Goal: Task Accomplishment & Management: Use online tool/utility

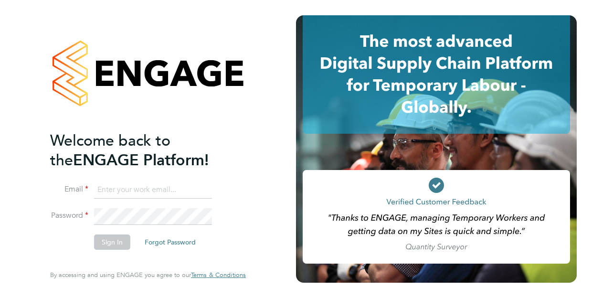
type input "dom.fusco@wates.co.uk"
click at [115, 241] on button "Sign In" at bounding box center [112, 241] width 36 height 15
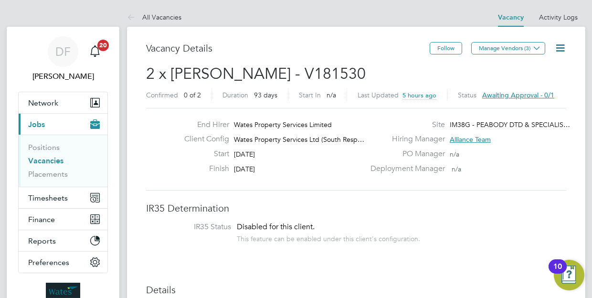
click at [562, 47] on icon at bounding box center [560, 48] width 12 height 12
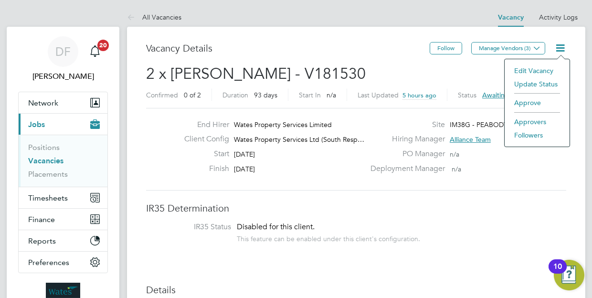
click at [527, 101] on li "Approve" at bounding box center [536, 102] width 55 height 13
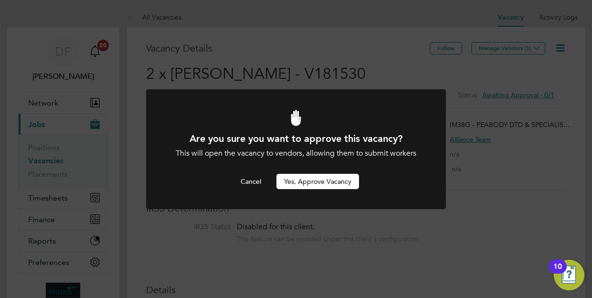
click at [317, 183] on button "Yes, Approve Vacancy" at bounding box center [317, 181] width 83 height 15
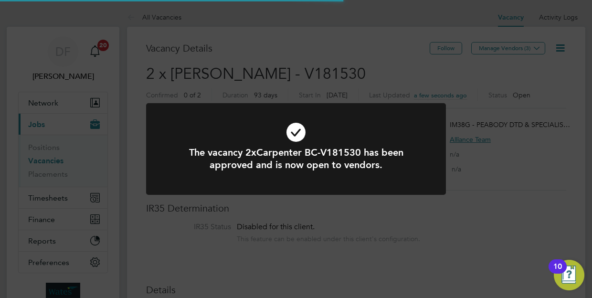
scroll to position [17, 149]
